Goal: Transaction & Acquisition: Book appointment/travel/reservation

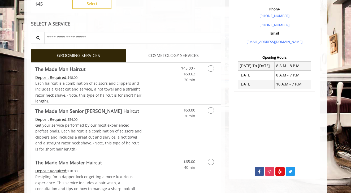
scroll to position [153, 0]
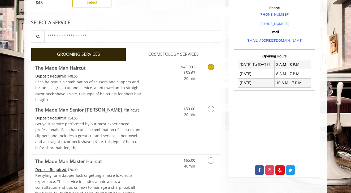
click at [207, 67] on link "Grooming services" at bounding box center [210, 71] width 14 height 20
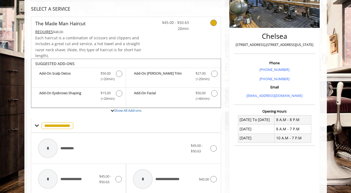
scroll to position [74, 0]
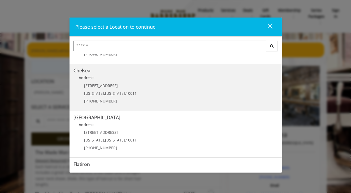
scroll to position [53, 0]
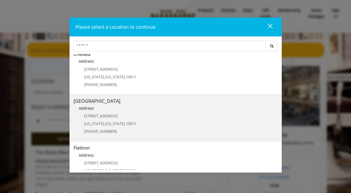
click at [140, 115] on Street "Chelsea 15th Street Address: 267 W 15th St New York , New York , 10011 (646) 85…" at bounding box center [176, 117] width 204 height 39
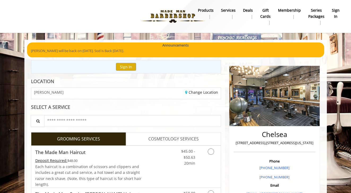
scroll to position [3, 0]
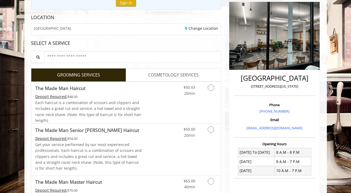
scroll to position [65, 0]
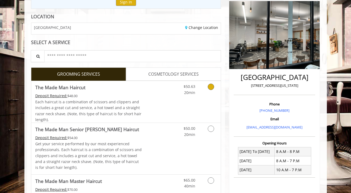
click at [195, 96] on div "$50.63 20min" at bounding box center [197, 102] width 48 height 42
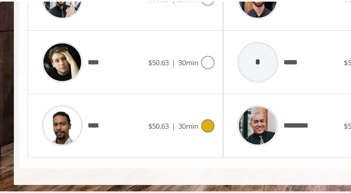
scroll to position [178, 0]
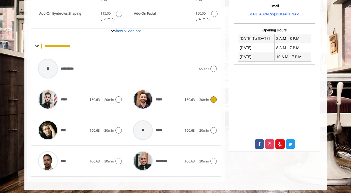
click at [185, 96] on div "$50.63 | 30min" at bounding box center [201, 99] width 32 height 6
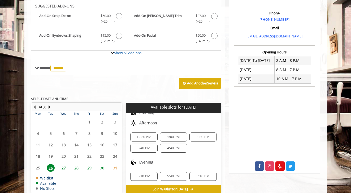
scroll to position [35, 0]
